Goal: Navigation & Orientation: Find specific page/section

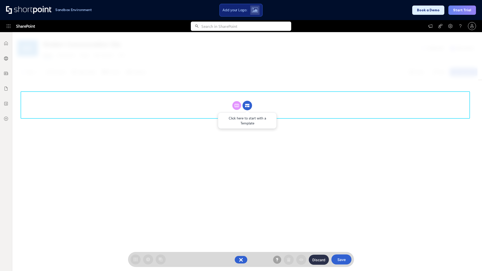
click at [247, 105] on circle at bounding box center [247, 106] width 10 height 10
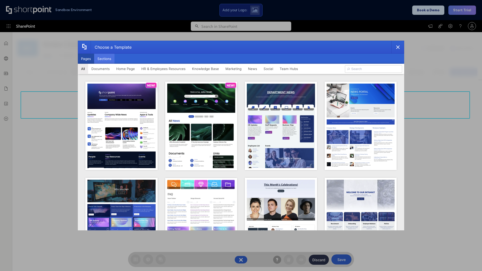
click at [104, 59] on button "Sections" at bounding box center [104, 59] width 20 height 10
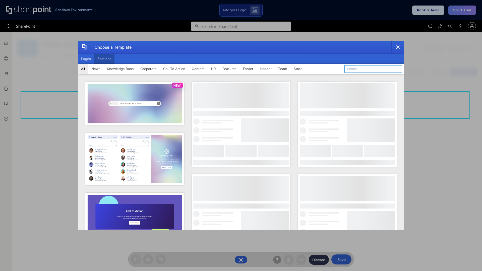
type input "Meet The Team 3"
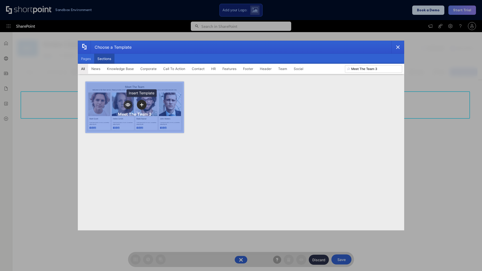
click at [142, 105] on icon "template selector" at bounding box center [142, 105] width 4 height 4
